Goal: Use online tool/utility: Utilize a website feature to perform a specific function

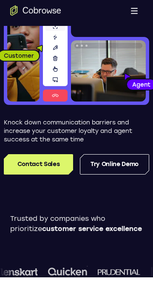
scroll to position [83, 0]
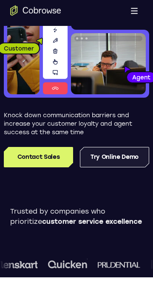
click at [97, 160] on link "Try Online Demo" at bounding box center [114, 162] width 69 height 20
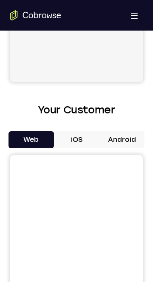
scroll to position [326, 0]
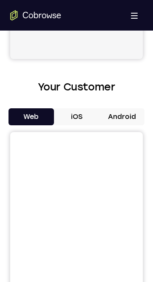
click at [125, 115] on button "Android" at bounding box center [121, 116] width 45 height 17
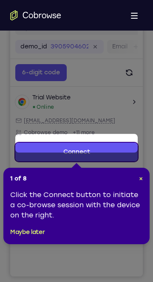
scroll to position [119, 0]
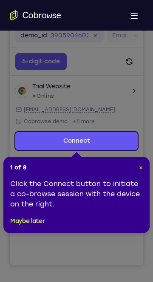
click at [142, 168] on span "×" at bounding box center [141, 167] width 4 height 7
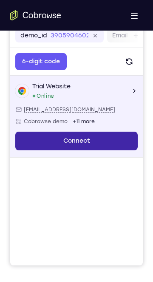
click at [29, 140] on link "Connect" at bounding box center [76, 141] width 122 height 19
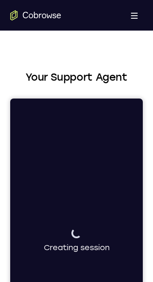
scroll to position [0, 0]
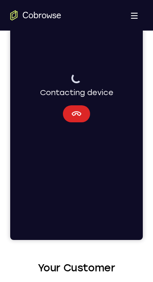
click at [84, 118] on button "Cancel" at bounding box center [76, 113] width 27 height 17
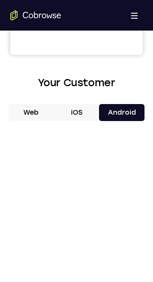
scroll to position [330, 0]
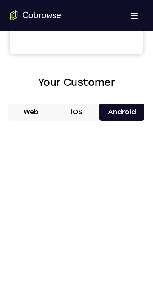
click at [73, 109] on button "iOS" at bounding box center [76, 112] width 45 height 17
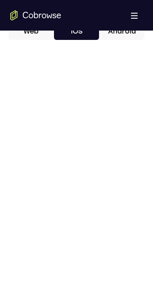
scroll to position [411, 0]
click at [24, 35] on button "Web" at bounding box center [30, 31] width 45 height 17
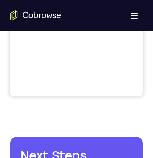
scroll to position [40, 0]
